Goal: Find specific page/section: Find specific page/section

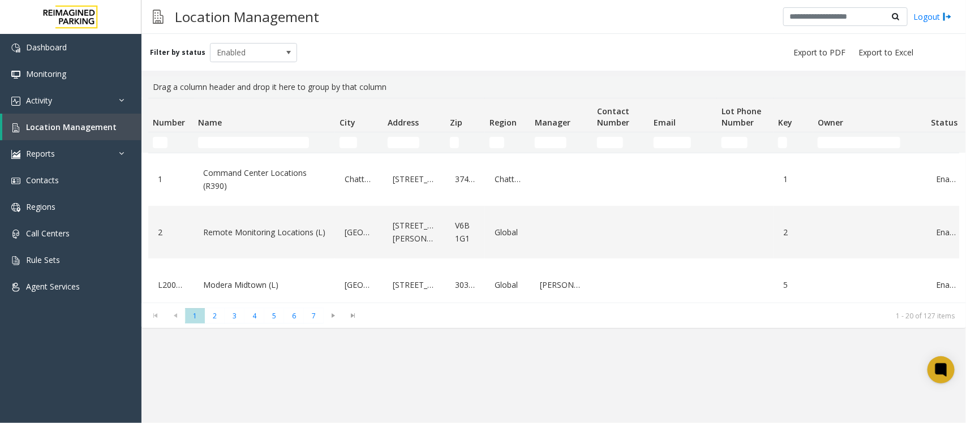
click at [515, 62] on div "Filter by status Enabled" at bounding box center [553, 52] width 825 height 37
click at [289, 146] on input "Name Filter" at bounding box center [253, 142] width 111 height 11
click at [115, 126] on link "Location Management" at bounding box center [71, 127] width 139 height 27
click at [244, 146] on input "Name Filter" at bounding box center [253, 142] width 111 height 11
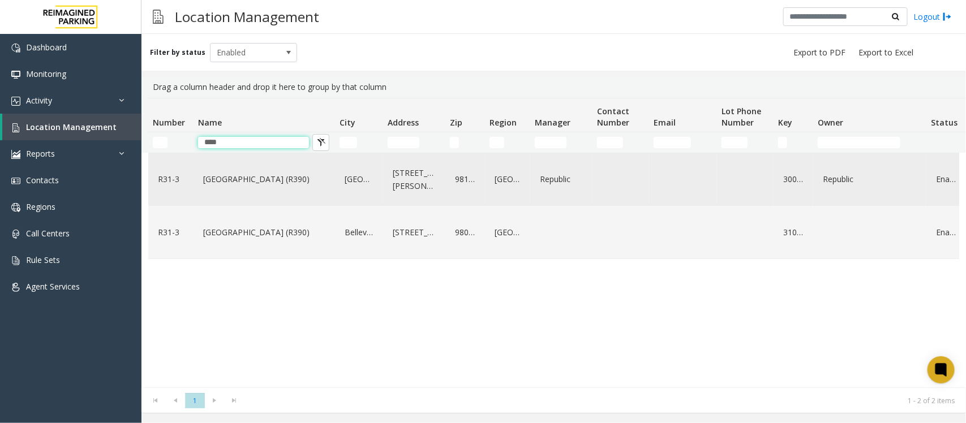
type input "****"
click at [227, 182] on link "[GEOGRAPHIC_DATA] (R390)" at bounding box center [264, 179] width 128 height 18
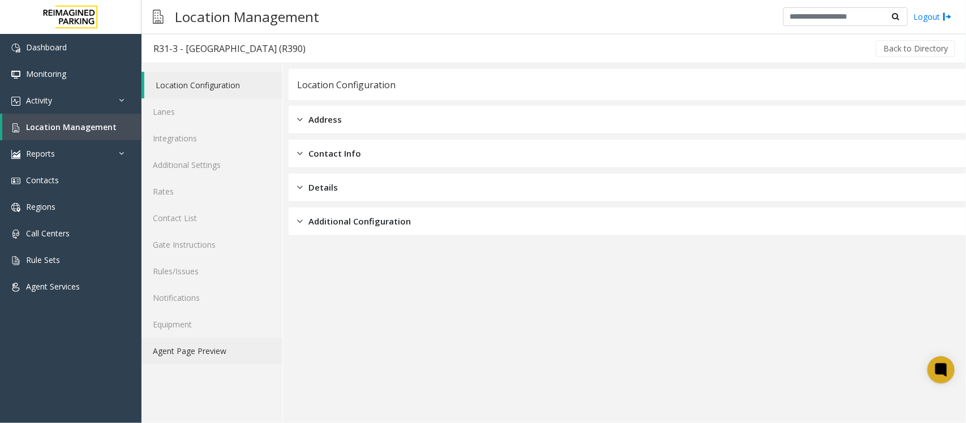
click at [184, 338] on link "Agent Page Preview" at bounding box center [211, 351] width 141 height 27
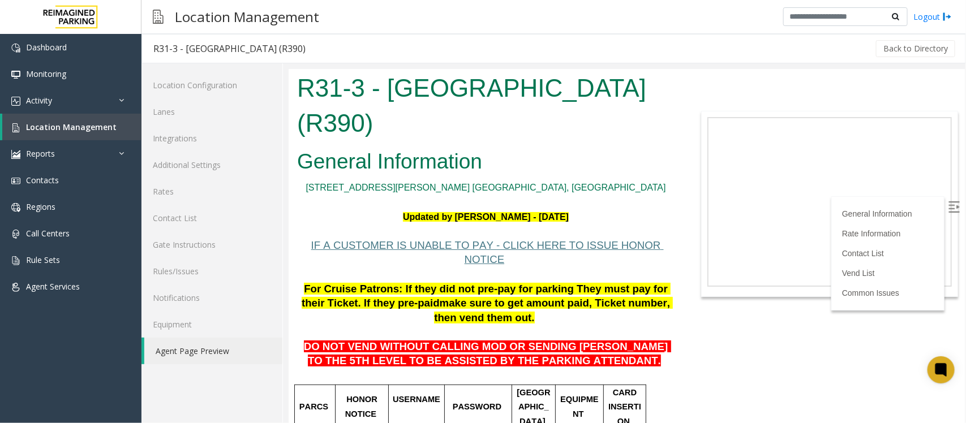
scroll to position [71, 0]
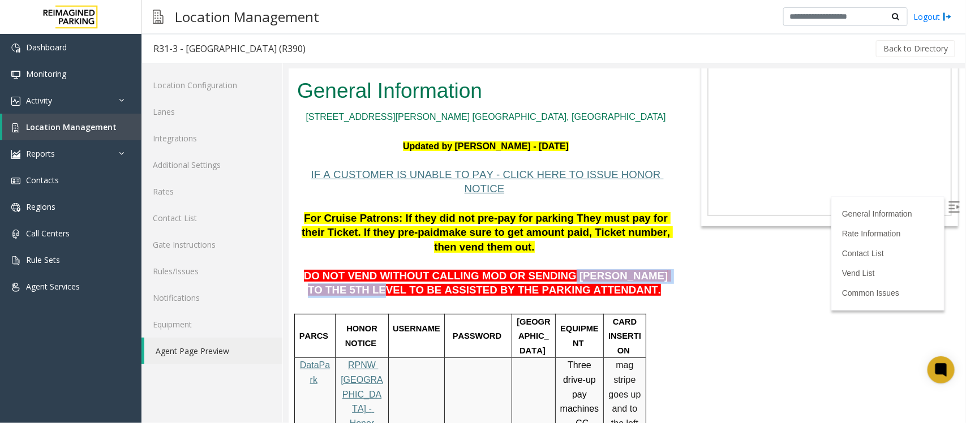
drag, startPoint x: 402, startPoint y: 254, endPoint x: 530, endPoint y: 251, distance: 127.9
click at [530, 269] on span "DO NOT VEND WITHOUT CALLING MOD OR SENDING [PERSON_NAME] TO THE 5TH LEVEL TO BE…" at bounding box center [486, 282] width 367 height 27
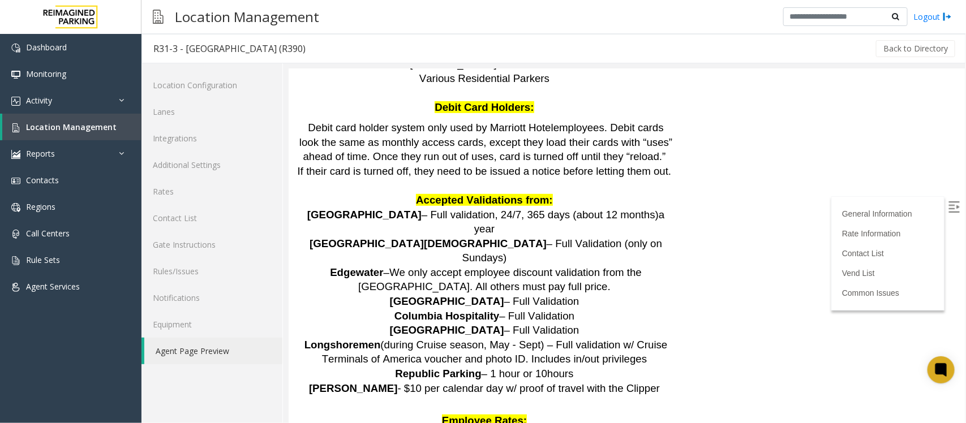
scroll to position [2193, 0]
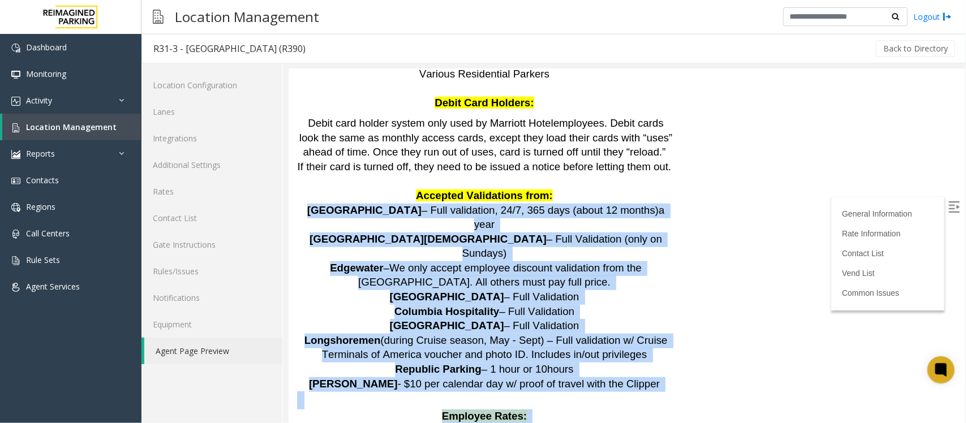
drag, startPoint x: 319, startPoint y: 140, endPoint x: 516, endPoint y: 393, distance: 320.2
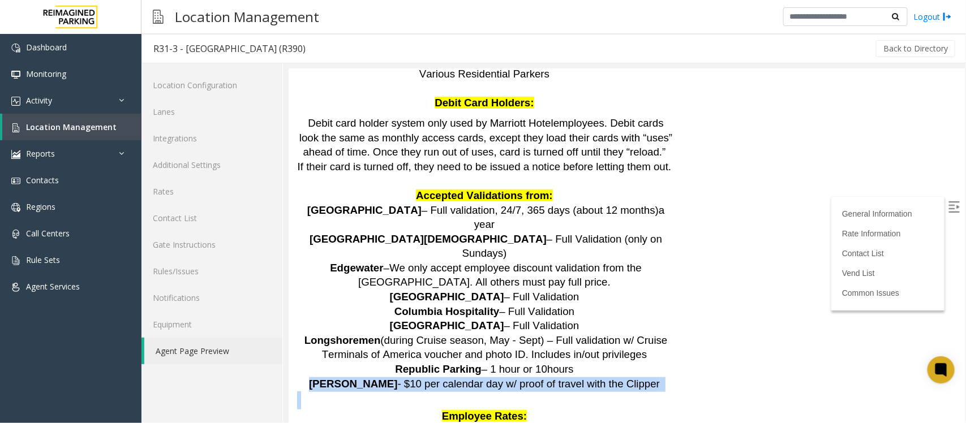
drag, startPoint x: 308, startPoint y: 290, endPoint x: 398, endPoint y: 297, distance: 90.2
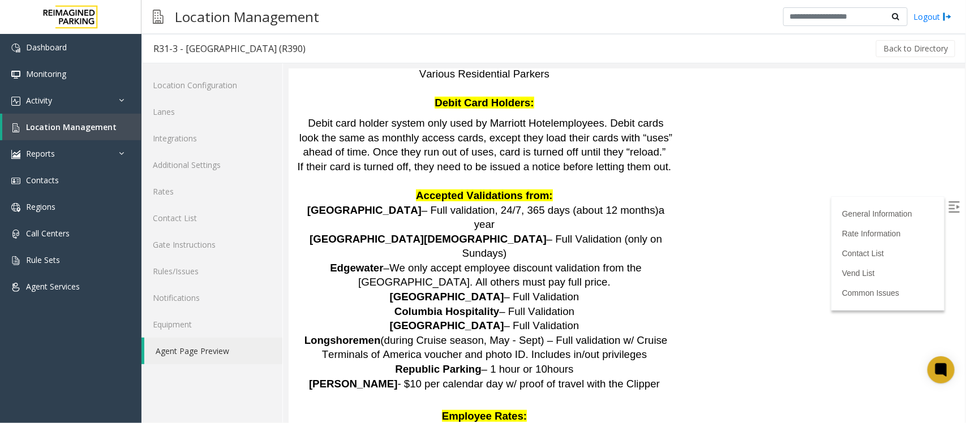
click at [394, 338] on p "Employee Rates:" at bounding box center [485, 416] width 377 height 15
drag, startPoint x: 322, startPoint y: 146, endPoint x: 388, endPoint y: 145, distance: 65.6
click at [388, 203] on p "Port of [GEOGRAPHIC_DATA] – Full validation, 24/7, 365 days (about 12 months) a…" at bounding box center [485, 217] width 377 height 29
copy span "[GEOGRAPHIC_DATA]"
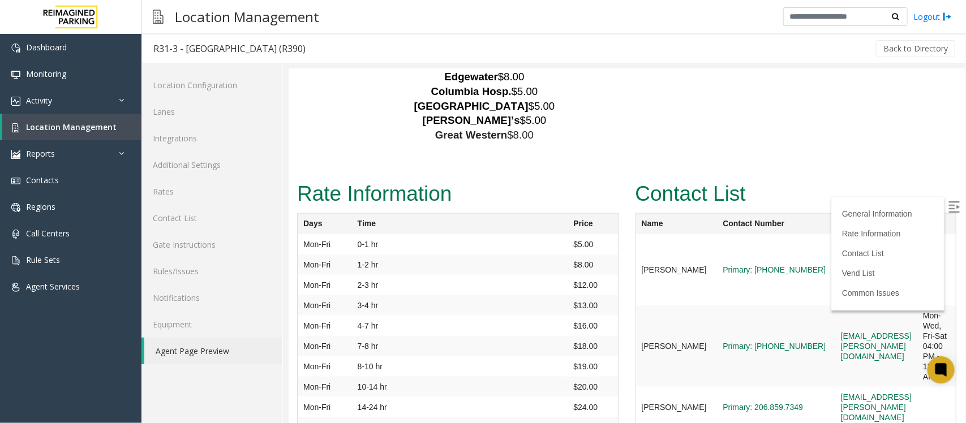
click at [772, 205] on img at bounding box center [953, 206] width 11 height 11
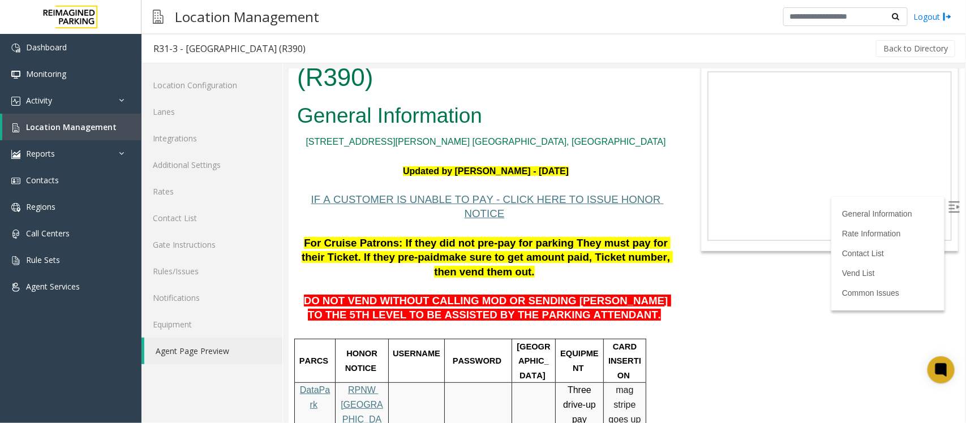
scroll to position [71, 3]
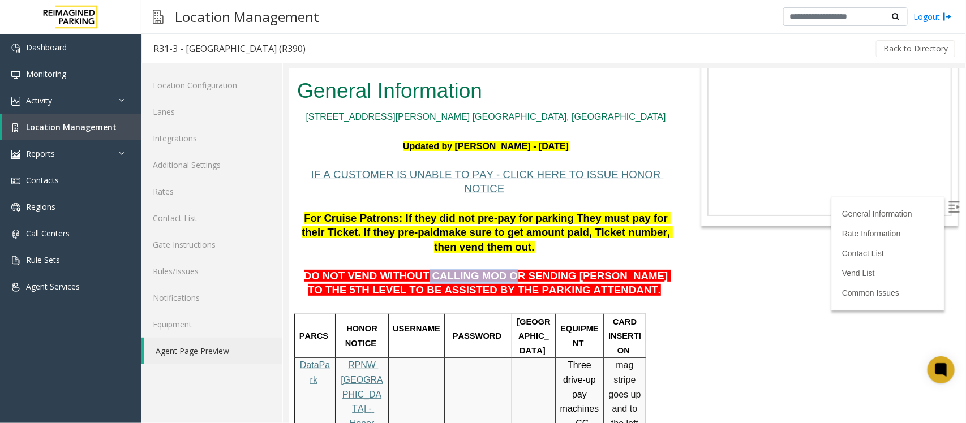
drag, startPoint x: 406, startPoint y: 247, endPoint x: 476, endPoint y: 245, distance: 70.8
click at [476, 269] on span "DO NOT VEND WITHOUT CALLING MOD OR SENDING [PERSON_NAME] TO THE 5TH LEVEL TO BE…" at bounding box center [486, 282] width 367 height 27
click at [462, 269] on span "DO NOT VEND WITHOUT CALLING MOD OR SENDING [PERSON_NAME] TO THE 5TH LEVEL TO BE…" at bounding box center [486, 282] width 367 height 27
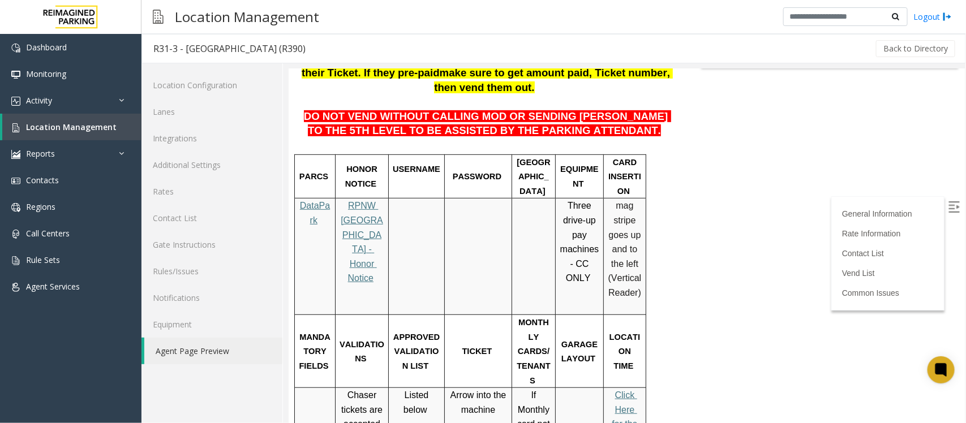
scroll to position [141, 3]
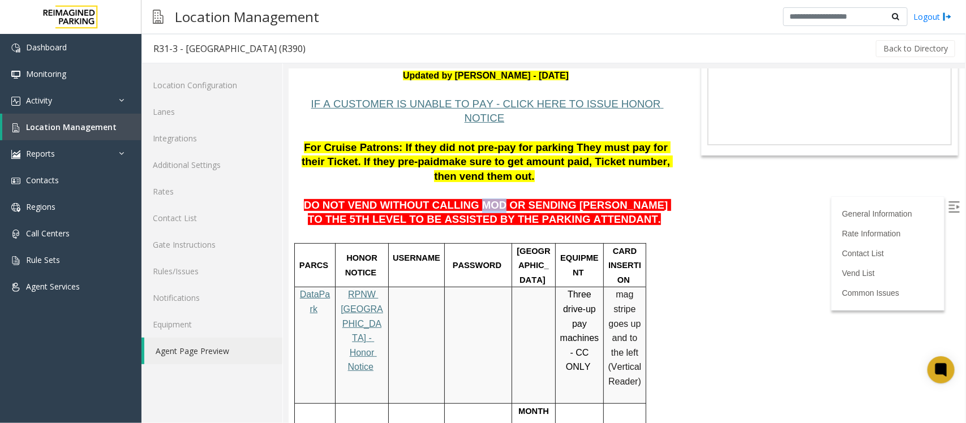
drag, startPoint x: 447, startPoint y: 174, endPoint x: 470, endPoint y: 179, distance: 23.2
click at [470, 199] on span "DO NOT VEND WITHOUT CALLING MOD OR SENDING [PERSON_NAME] TO THE 5TH LEVEL TO BE…" at bounding box center [486, 212] width 367 height 27
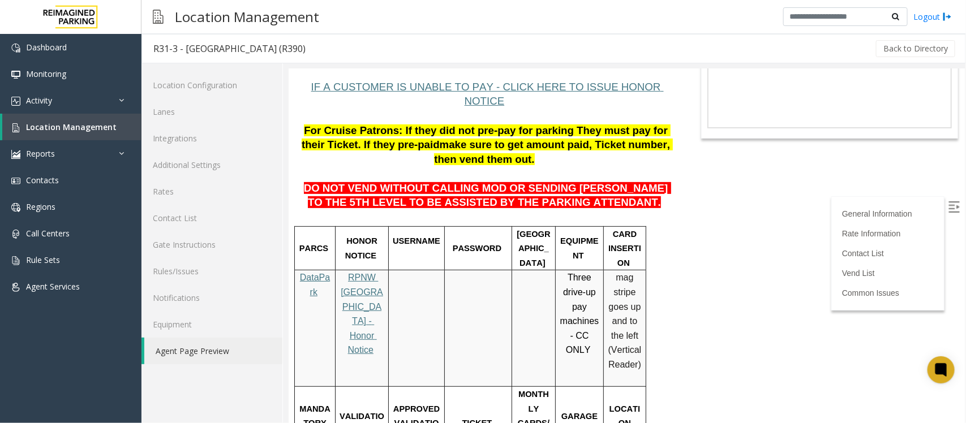
scroll to position [0, 3]
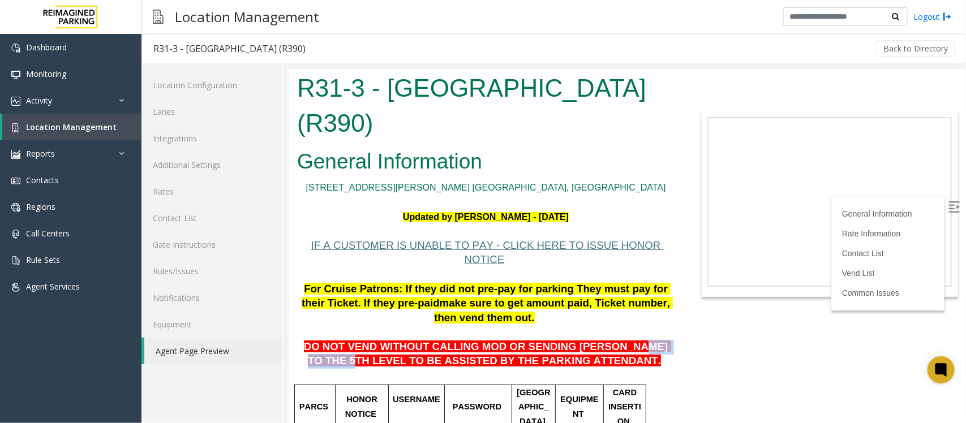
drag, startPoint x: 583, startPoint y: 312, endPoint x: 645, endPoint y: 323, distance: 62.1
click at [645, 338] on span "DO NOT VEND WITHOUT CALLING MOD OR SENDING [PERSON_NAME] TO THE 5TH LEVEL TO BE…" at bounding box center [486, 353] width 367 height 27
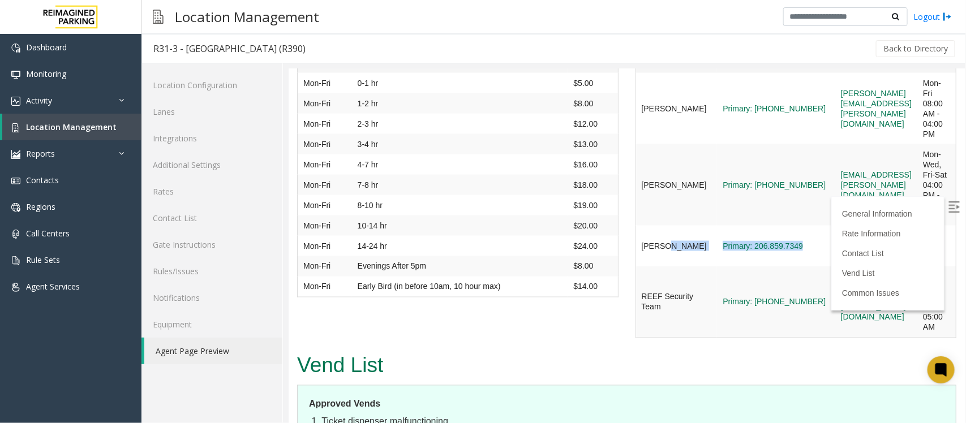
scroll to position [2708, 26]
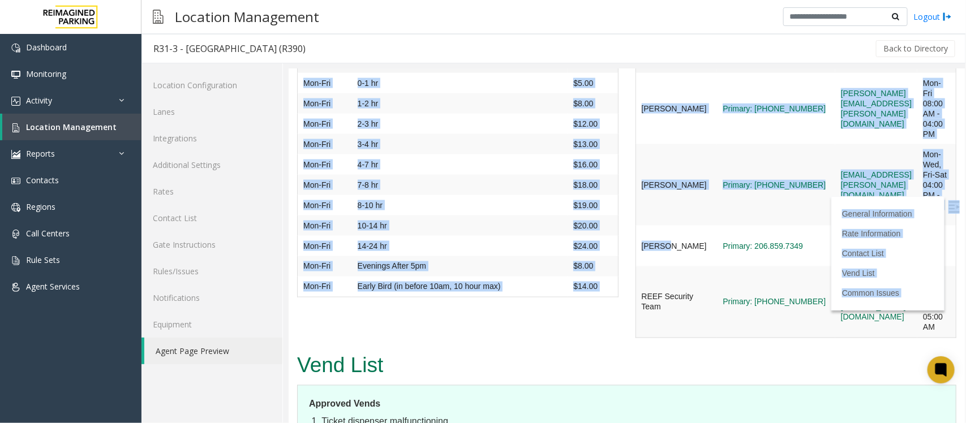
drag, startPoint x: 679, startPoint y: 152, endPoint x: 965, endPoint y: 173, distance: 287.2
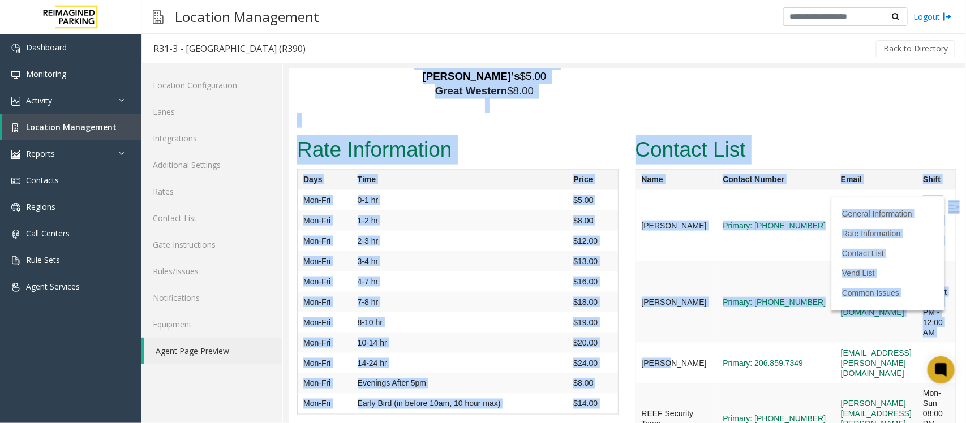
scroll to position [2566, 26]
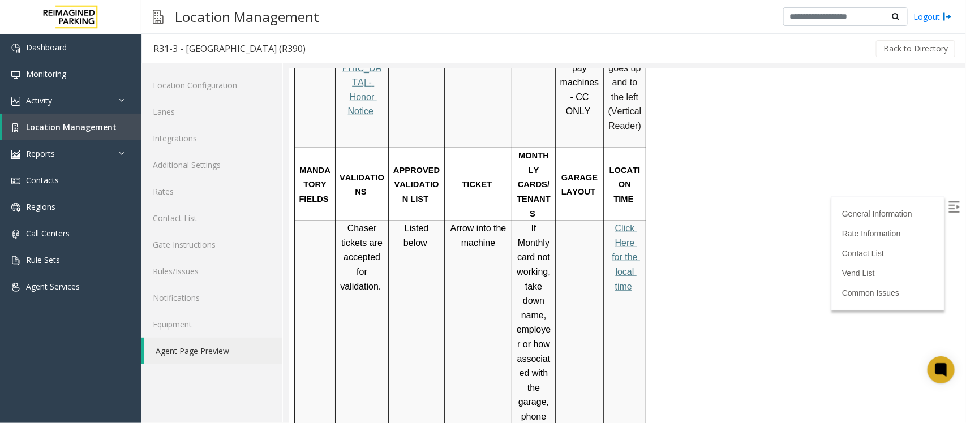
scroll to position [303, 26]
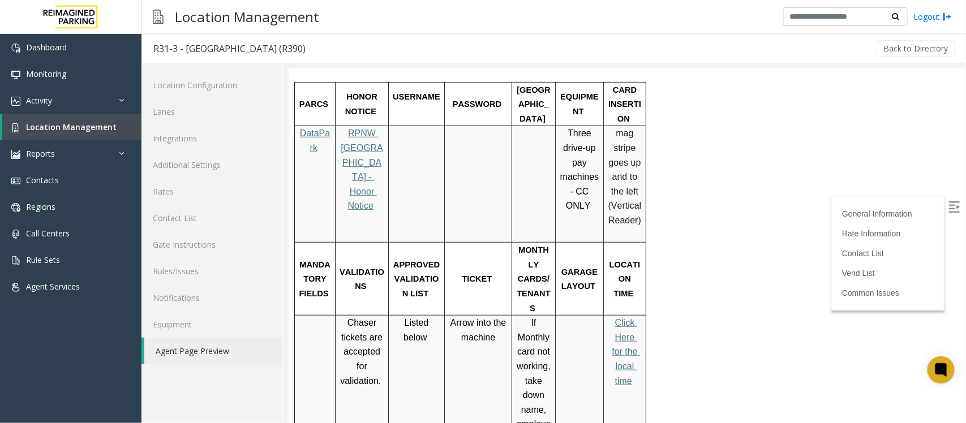
click at [611, 317] on span "Click Here for the local time" at bounding box center [625, 350] width 28 height 67
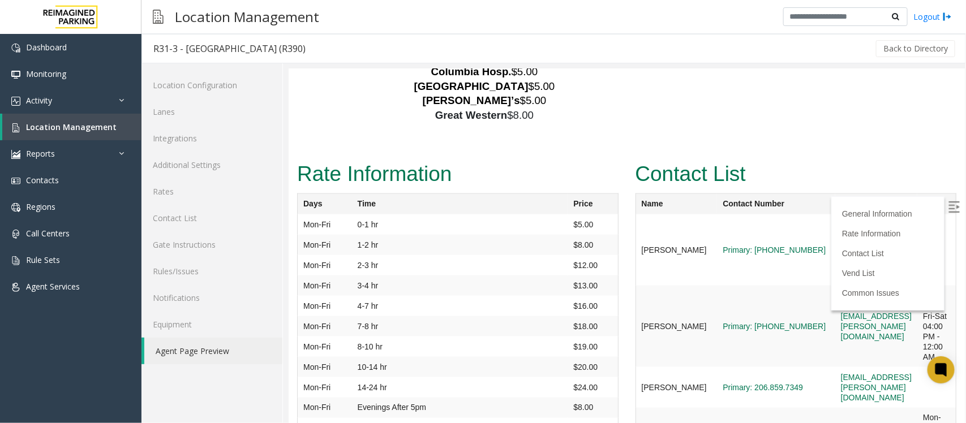
scroll to position [2637, 26]
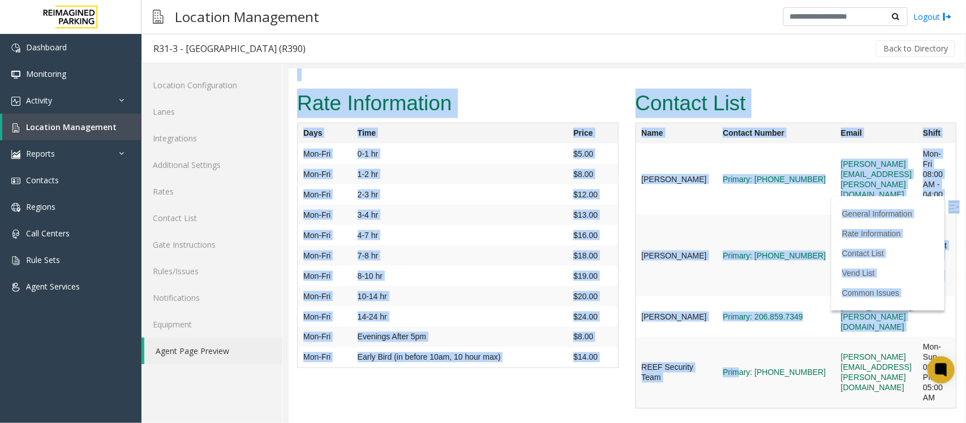
drag, startPoint x: 675, startPoint y: 268, endPoint x: 817, endPoint y: 220, distance: 150.3
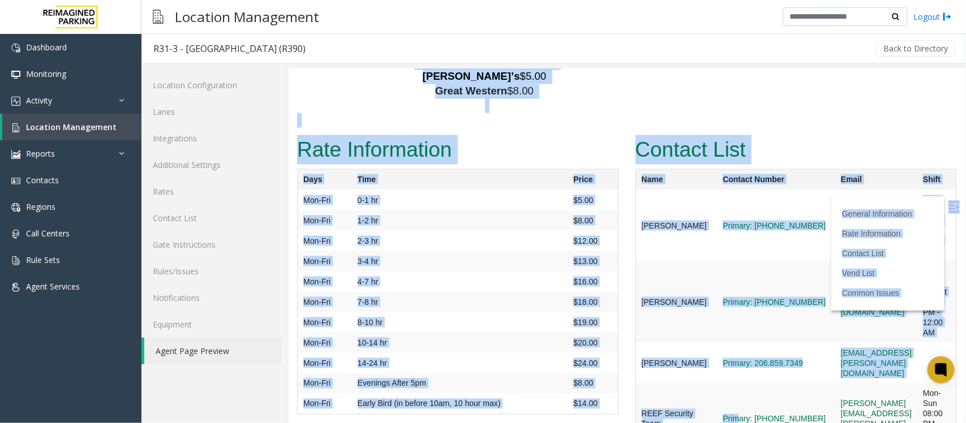
scroll to position [2566, 26]
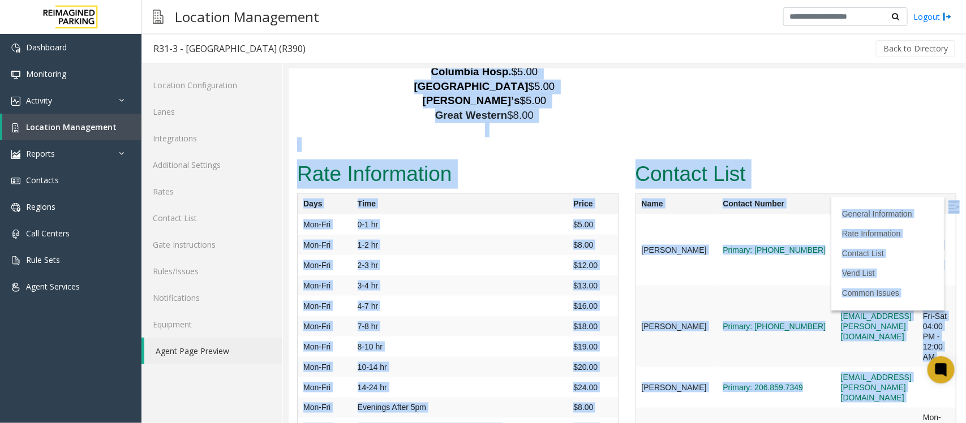
click at [746, 285] on td "Primary: [PHONE_NUMBER]" at bounding box center [775, 325] width 118 height 81
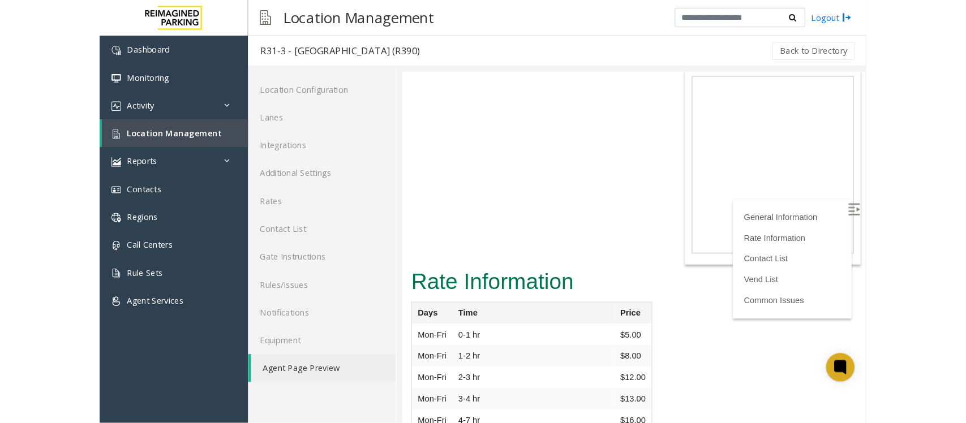
scroll to position [144, 0]
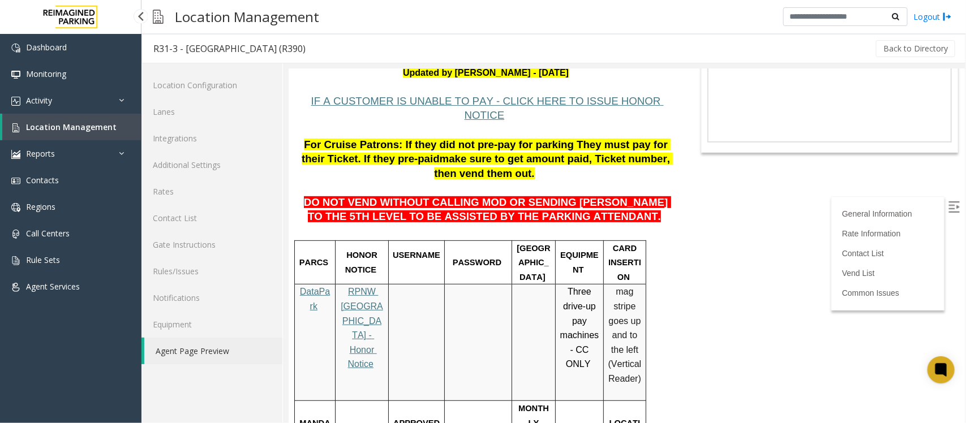
click at [46, 125] on span "Location Management" at bounding box center [71, 127] width 91 height 11
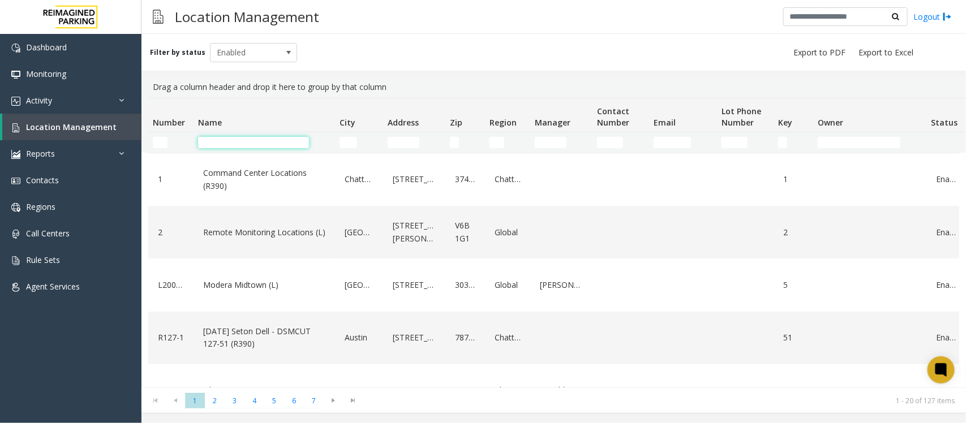
click at [238, 140] on input "Name Filter" at bounding box center [253, 142] width 111 height 11
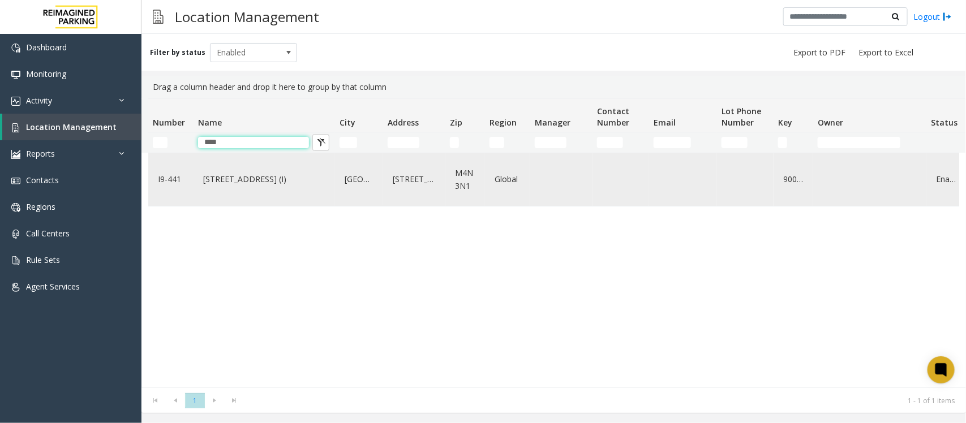
type input "****"
click at [285, 190] on div "[STREET_ADDRESS] (I)" at bounding box center [264, 180] width 128 height 44
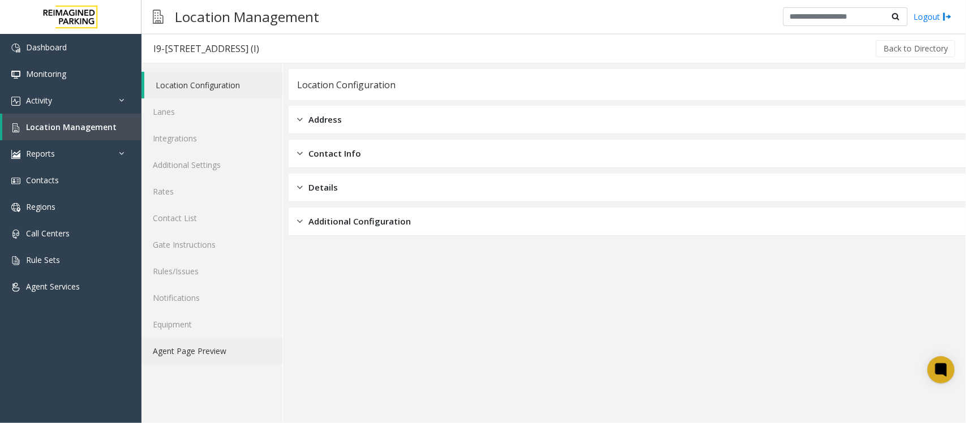
click at [224, 338] on link "Agent Page Preview" at bounding box center [211, 351] width 141 height 27
